Goal: Information Seeking & Learning: Find specific fact

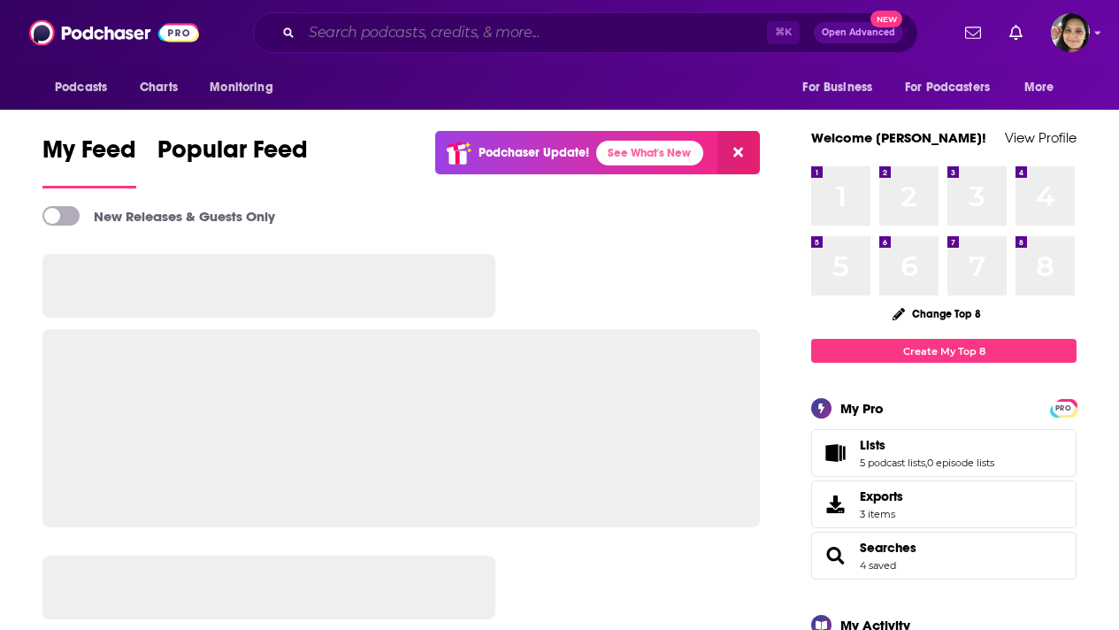
click at [436, 32] on input "Search podcasts, credits, & more..." at bounding box center [534, 33] width 465 height 28
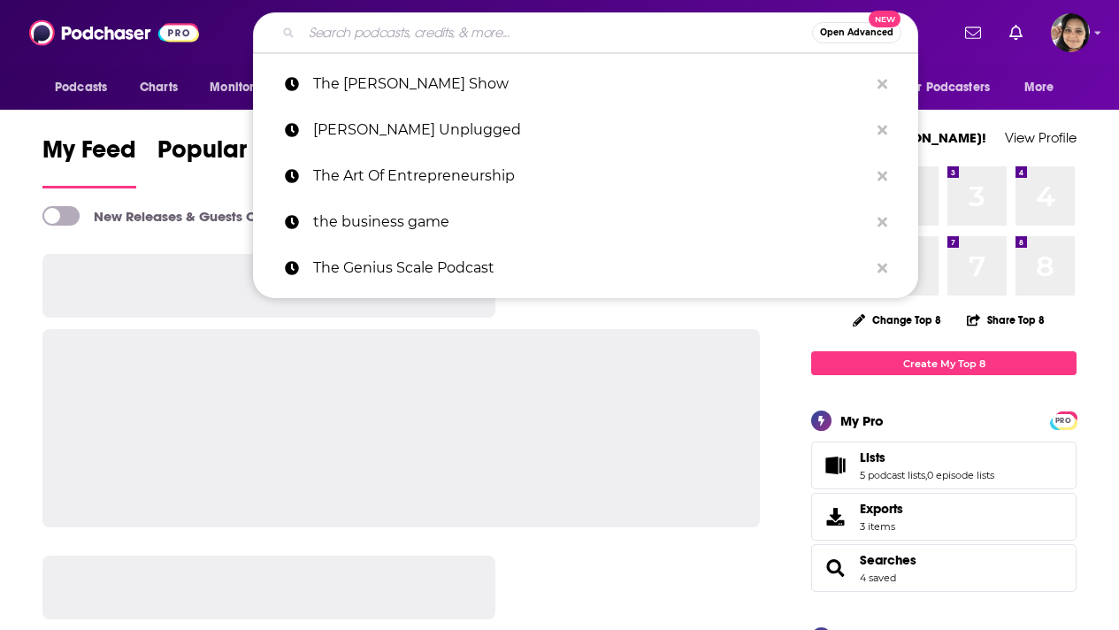
paste input "REVENUE BREW (MORNING BREW)"
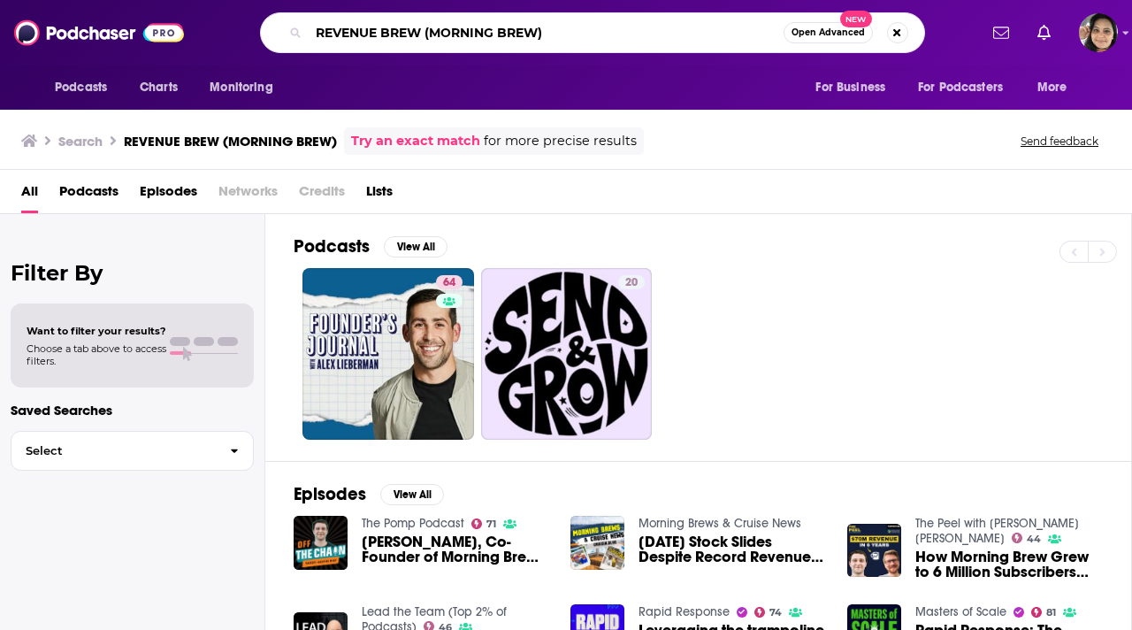
drag, startPoint x: 557, startPoint y: 35, endPoint x: 426, endPoint y: 35, distance: 130.9
click at [426, 35] on input "REVENUE BREW (MORNING BREW)" at bounding box center [546, 33] width 475 height 28
type input "REVENUE BREW"
